Goal: Transaction & Acquisition: Purchase product/service

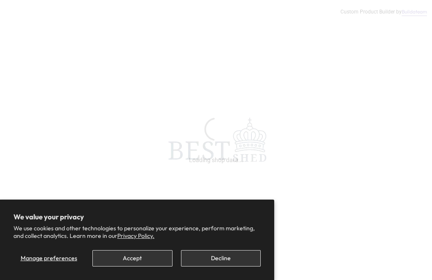
click at [136, 260] on button "Accept" at bounding box center [132, 258] width 80 height 16
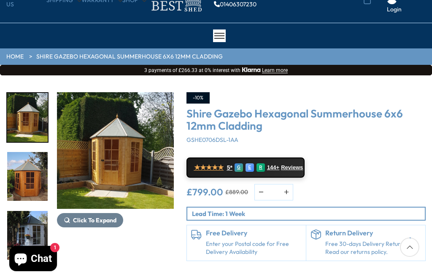
scroll to position [43, 0]
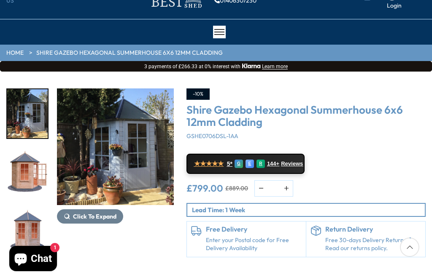
click at [128, 155] on img "3 / 15" at bounding box center [115, 147] width 117 height 117
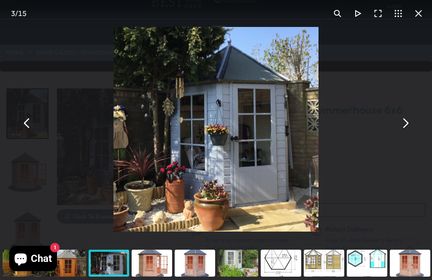
click at [405, 134] on button "You can close this modal content with the ESC key" at bounding box center [404, 123] width 20 height 20
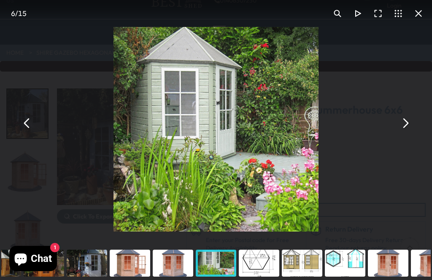
click at [409, 134] on button "You can close this modal content with the ESC key" at bounding box center [404, 123] width 20 height 20
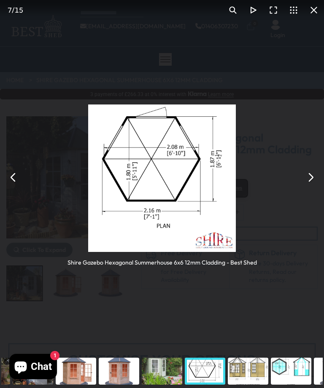
click at [309, 188] on button "You can close this modal content with the ESC key" at bounding box center [310, 177] width 20 height 20
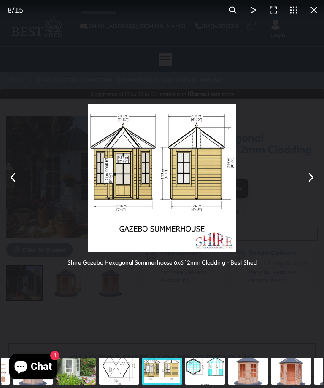
click at [302, 13] on button "You can close this modal content with the ESC key" at bounding box center [293, 10] width 20 height 20
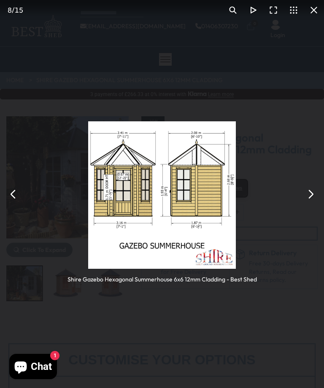
click at [315, 8] on button "You can close this modal content with the ESC key" at bounding box center [313, 10] width 20 height 20
